Goal: Task Accomplishment & Management: Complete application form

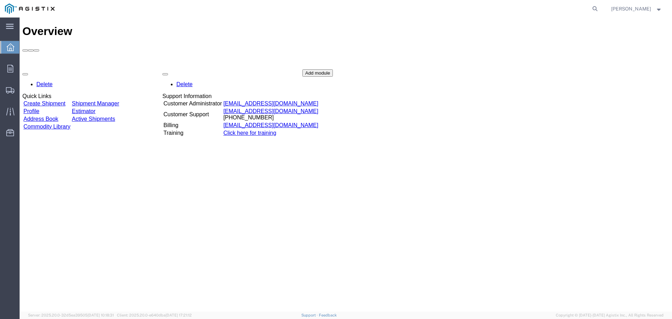
click at [40, 100] on link "Create Shipment" at bounding box center [44, 103] width 42 height 6
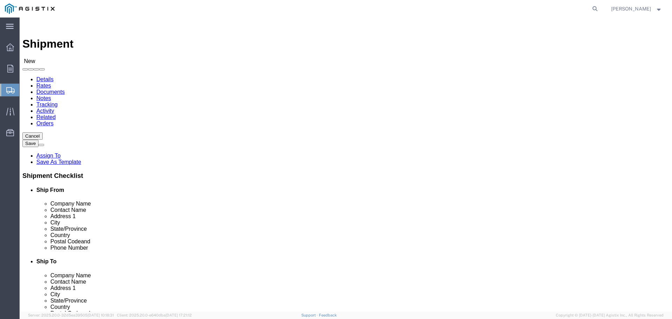
select select
click select "Select Elster American Meter Co LLC PG&E"
select select "9596"
click select "Select Elster American Meter Co LLC PG&E"
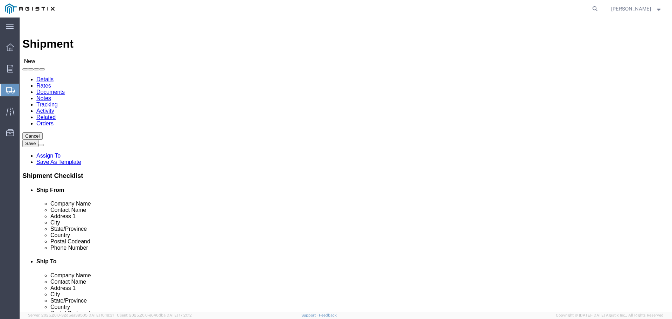
select select "PURCHORD"
select select
click select "Select All Others [GEOGRAPHIC_DATA] [GEOGRAPHIC_DATA] [GEOGRAPHIC_DATA] [GEOGRA…"
select select "19740"
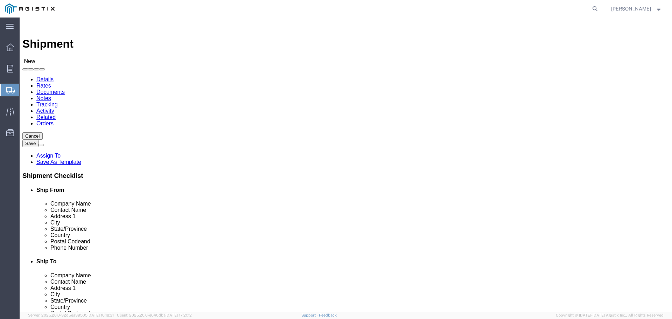
click select "Select All Others [GEOGRAPHIC_DATA] [GEOGRAPHIC_DATA] [GEOGRAPHIC_DATA] [GEOGRA…"
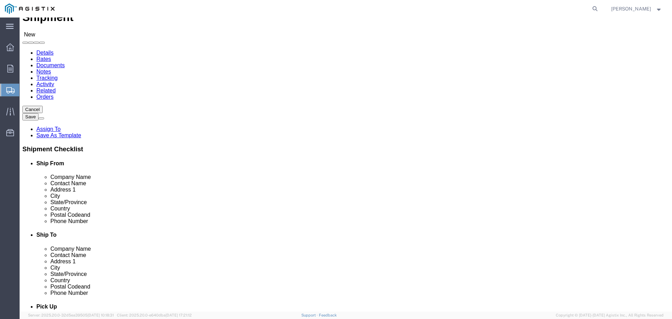
scroll to position [70, 0]
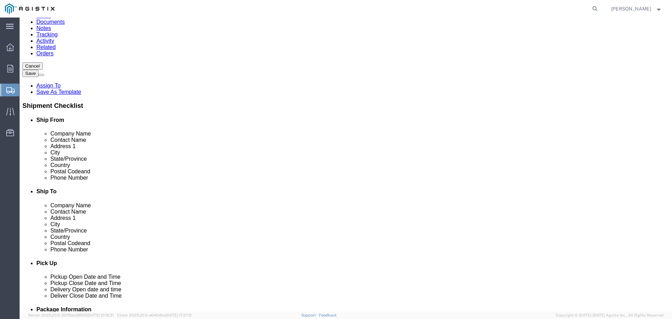
click input "text"
type input "h"
click p "- HONEYWELL AMERICAN METER - ([PERSON_NAME]) [STREET_ADDRESS][US_STATE]"
select select
type input "HONEYWELL AMERICAN METER"
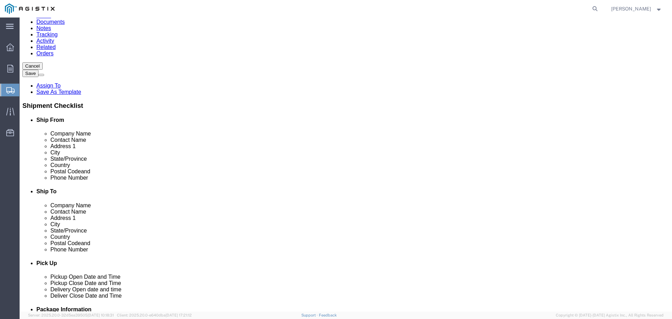
type input "[PERSON_NAME]"
type input "[STREET_ADDRESS]"
type input "[US_STATE][GEOGRAPHIC_DATA]"
type input "68410"
type input "4028738277"
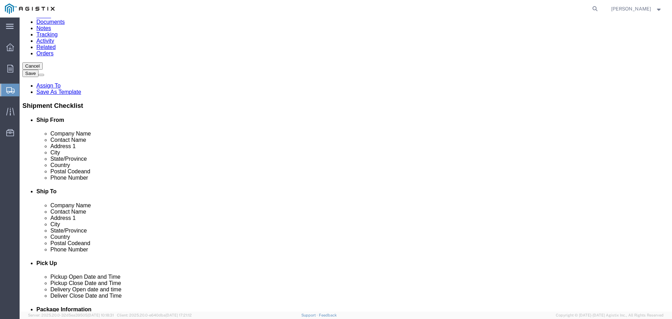
type input "[PERSON_NAME][EMAIL_ADDRESS][PERSON_NAME][DOMAIN_NAME]"
checkbox input "true"
select select "NE"
type input "HONEYWELL AMERICAN METER"
click input "text"
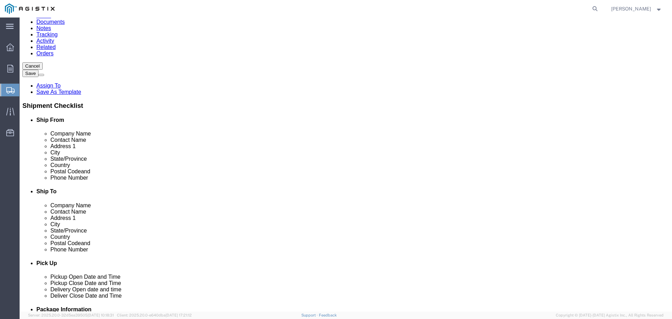
type input "p"
click p "- PACIFIC GAS AND ELECTRIC - ([PERSON_NAME]) [STREET_ADDRESS][PERSON_NAME]"
select select
type input "PACIFIC GAS AND ELECTRIC"
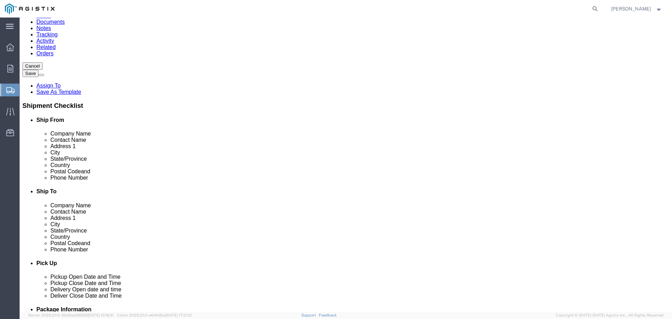
type input "[PERSON_NAME]"
type input "[STREET_ADDRESS][PERSON_NAME]"
type input "FREMONT"
type input "94538"
type input "[PHONE_NUMBER]"
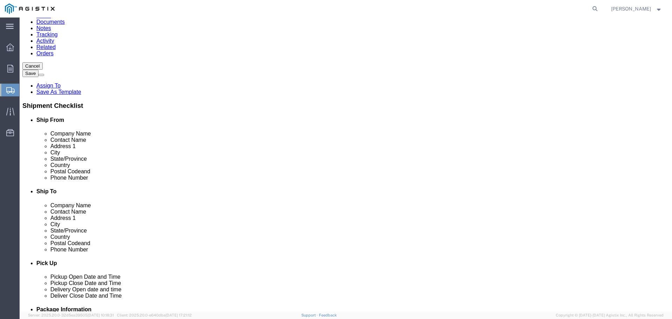
select select "CA"
type input "PACIFIC GAS AND ELECTRIC"
drag, startPoint x: 403, startPoint y: 143, endPoint x: 348, endPoint y: 140, distance: 55.1
click input "[STREET_ADDRESS][PERSON_NAME]"
type input "[STREET_ADDRESS]"
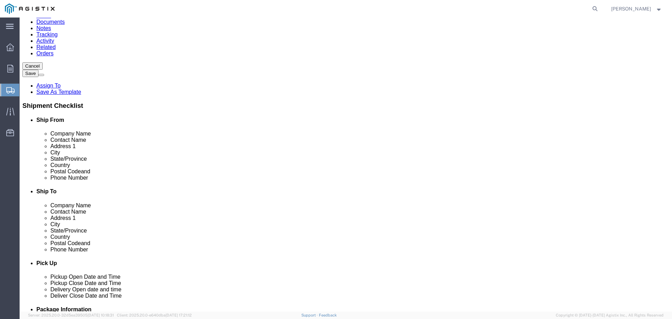
select select
click input "FREMONT"
type input "F"
type input "STOCKTON"
select select
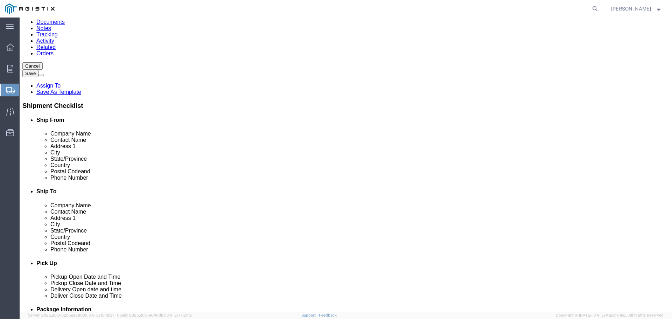
click input "text"
click input "94538"
type input "9"
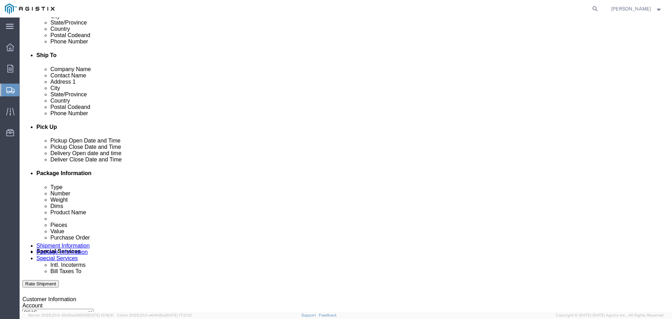
scroll to position [245, 0]
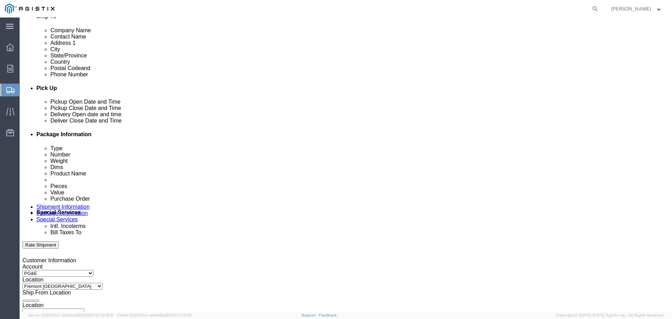
type input "95206"
select select
click div "[DATE] 2:00 PM"
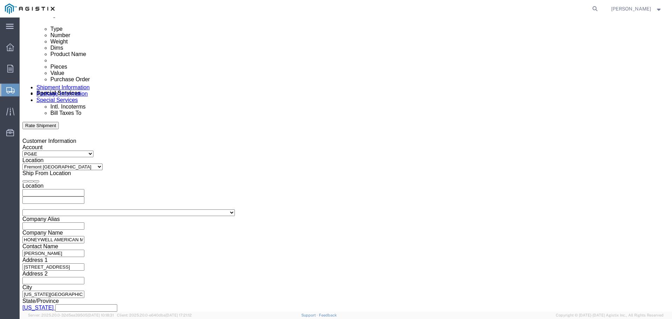
click input "2:00 PM"
click input "6:00 PM"
type input "6:00 AM"
click button "Apply"
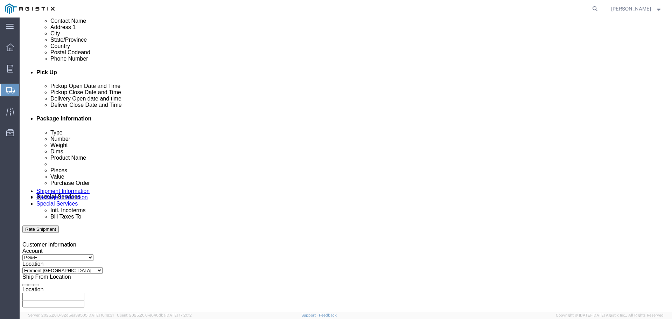
scroll to position [259, 0]
click div "[DATE] 7:00 AM"
click input "11:00 AM"
type input "11:00 PM"
click button "Apply"
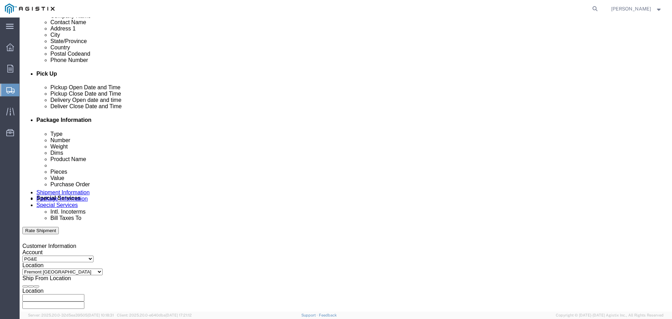
click div
click input "12:00 AM"
type input "8:00 AM"
click button "Apply"
click div
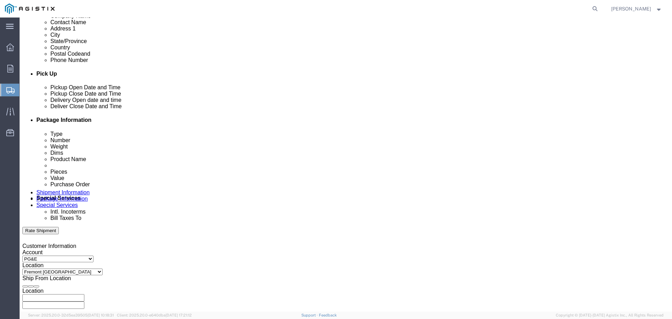
click button "Apply"
click input "text"
type input "4"
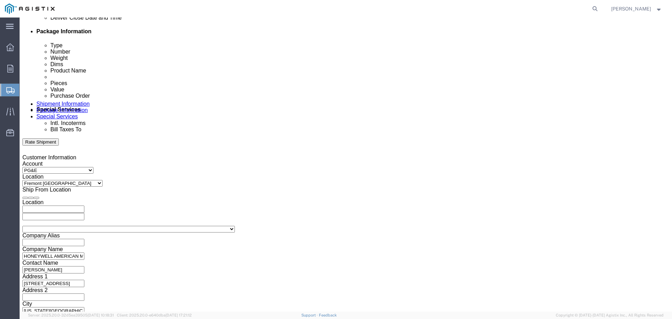
scroll to position [364, 0]
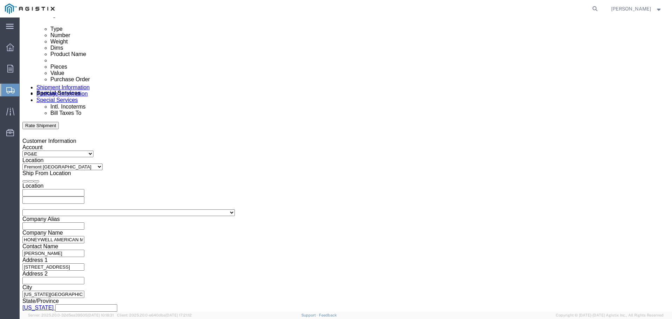
type input "3501396443"
click select "Select Air Less than Truckload Multi-Leg Ocean Freight Rail Small Parcel Truckl…"
select select "TL"
click select "Select Air Less than Truckload Multi-Leg Ocean Freight Rail Small Parcel Truckl…"
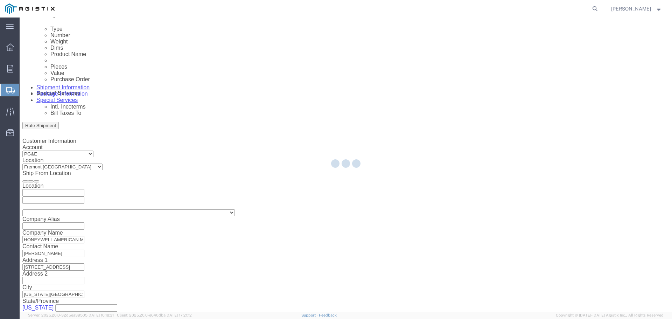
select select
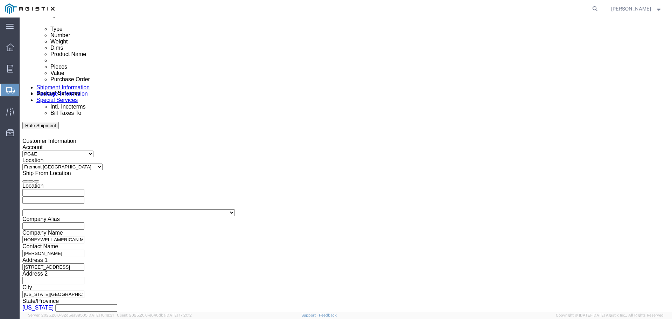
click select "Select 1-Ton (PSS) 10 Wheel 10 Yard Dump Truck 20 Yard Dump Truck Bobtail Botto…"
select select "STDV"
click select "Select 1-Ton (PSS) 10 Wheel 10 Yard Dump Truck 20 Yard Dump Truck Bobtail Botto…"
click select "Select 53 Feet 20 Feet 35 Feet 48 Feet"
select select "53FT"
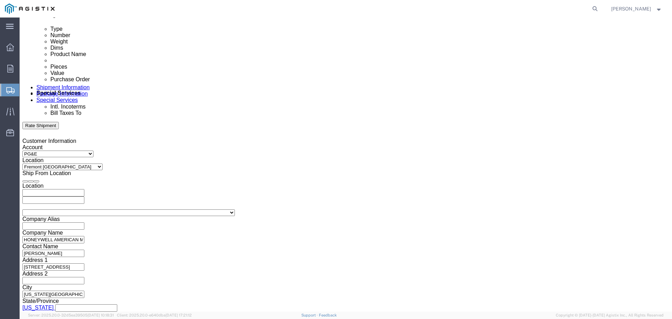
click select "Select 53 Feet 20 Feet 35 Feet 48 Feet"
click button "Continue"
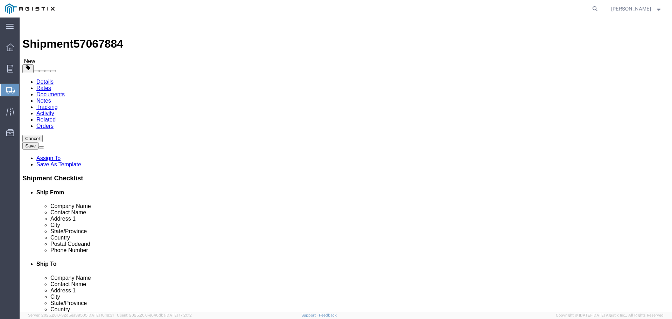
click select "Select Bulk Bundle(s) Cardboard Box(es) Carton(s) Crate(s) Drum(s) (Fiberboard)…"
select select "PSNS"
click select "Select Bulk Bundle(s) Cardboard Box(es) Carton(s) Crate(s) Drum(s) (Fiberboard)…"
click input "text"
type input "3120"
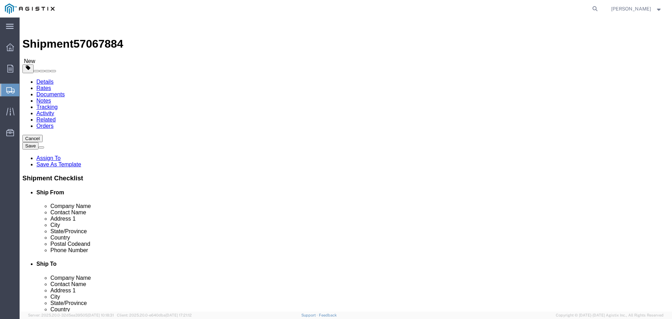
click input "1"
type input "52"
click input "text"
type input "1"
type input "42"
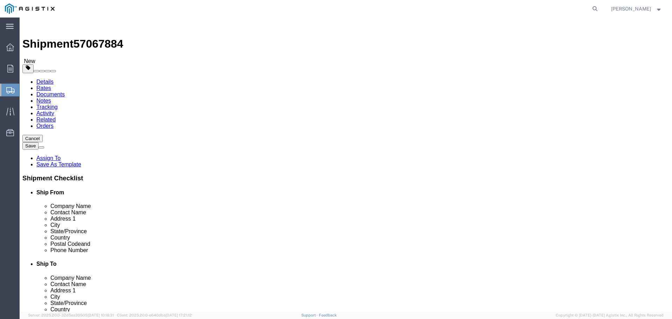
click input "text"
type input "45"
click input "text"
type input "46"
click input "0.00"
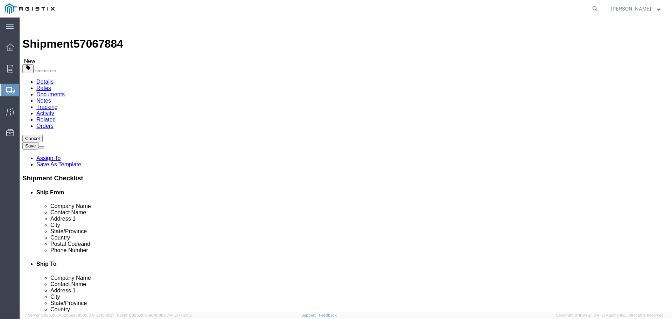
type input "0"
type input "41080"
click link "Add Content"
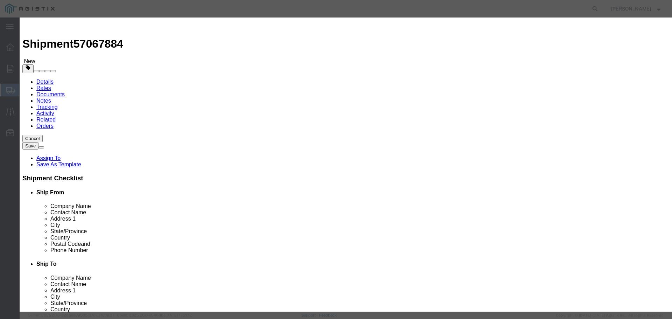
click input "text"
type input "AC250"
click input "0"
type input "3120"
click input "text"
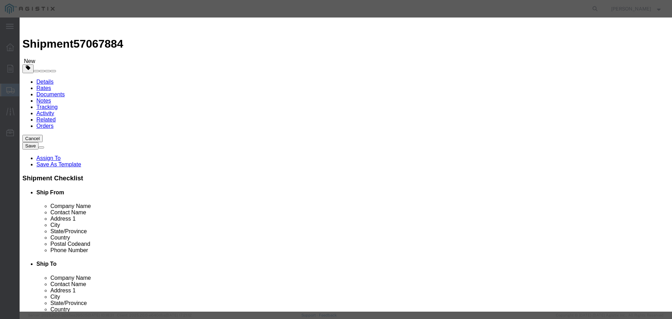
type input "328173.00"
click select "Select 50 55 60 65 70 85 92.5 100 125 175 250 300 400"
select select "85"
click select "Select 50 55 60 65 70 85 92.5 100 125 175 250 300 400"
click button "Save & Close"
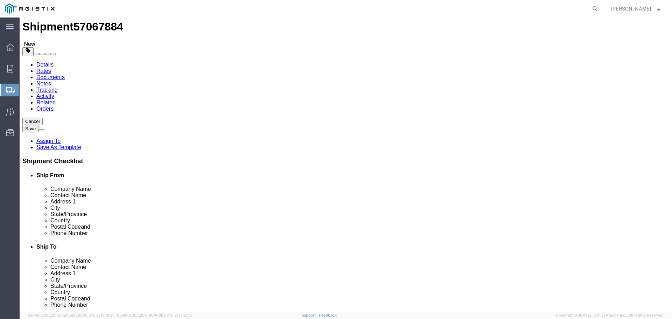
scroll to position [25, 0]
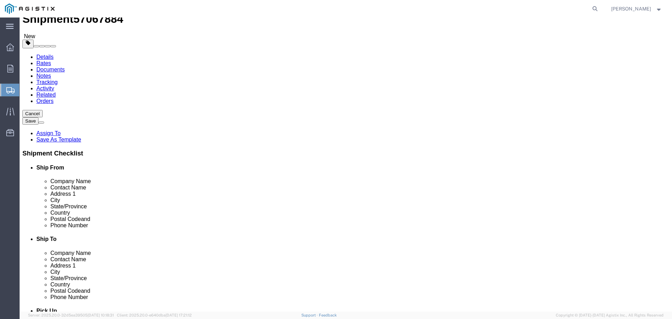
click button "Continue"
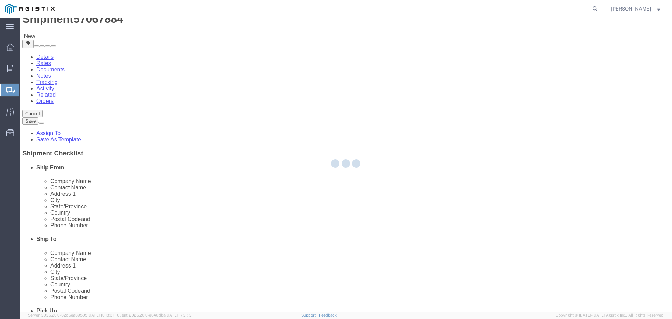
select select
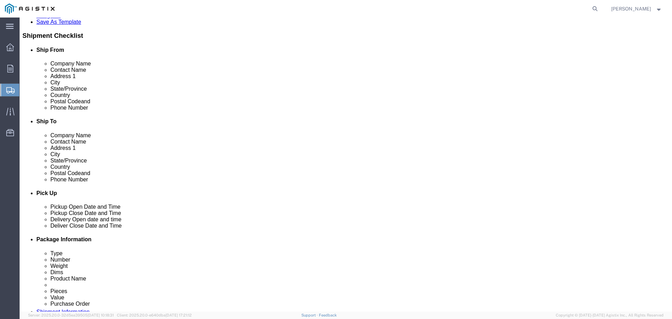
scroll to position [165, 0]
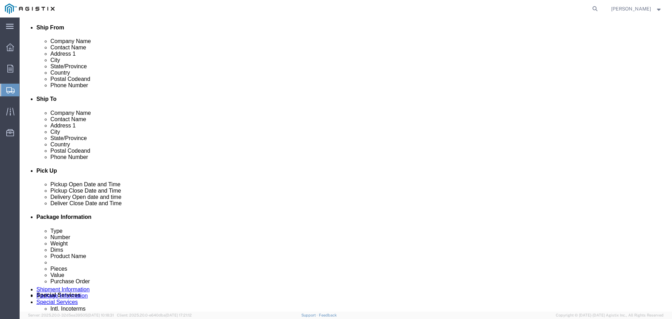
click select "Select 1 Day 2 Day 3-5 Day Economy 5+ Day"
select select "3-5 Day Economy"
click select "Select 1 Day 2 Day 3-5 Day Economy 5+ Day"
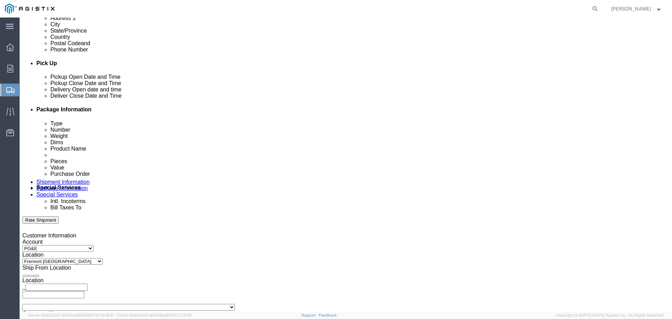
scroll to position [280, 0]
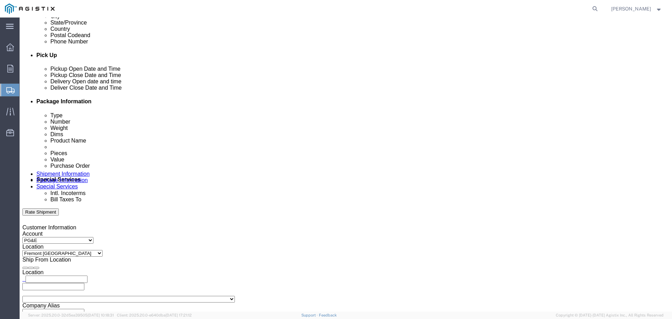
click button "Rate Shipment"
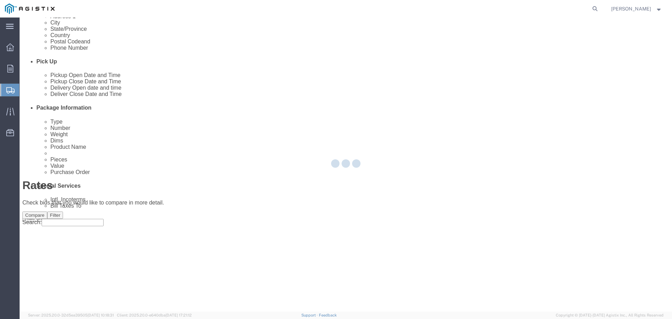
scroll to position [0, 0]
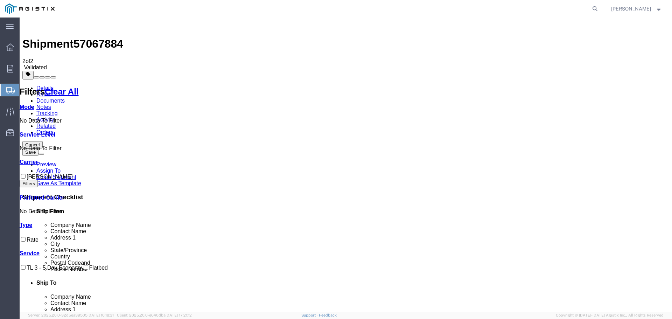
click at [26, 174] on input "[PERSON_NAME]" at bounding box center [23, 176] width 5 height 5
checkbox input "true"
